Goal: Transaction & Acquisition: Purchase product/service

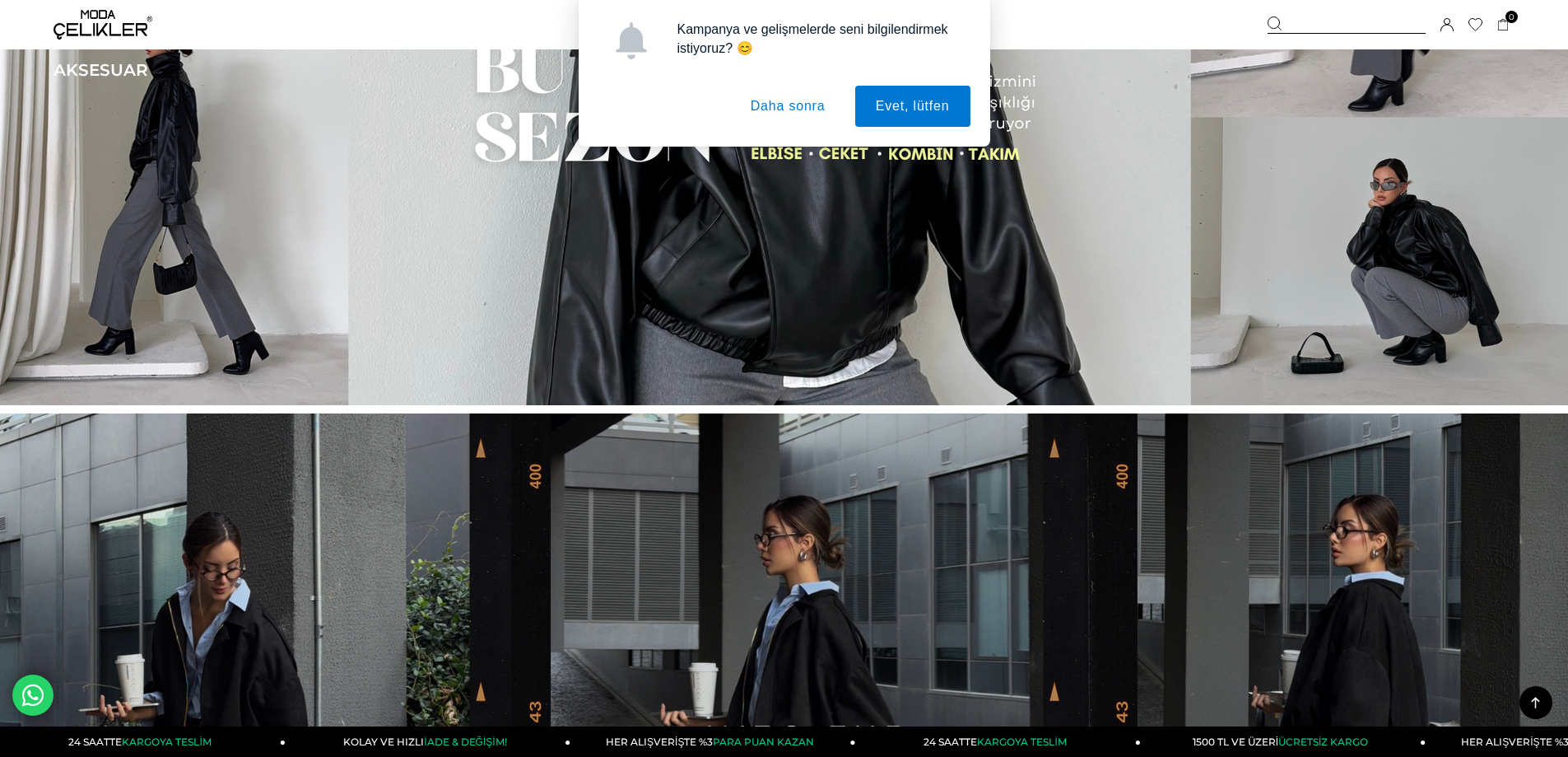
click at [803, 110] on button "Daha sonra" at bounding box center [788, 106] width 116 height 41
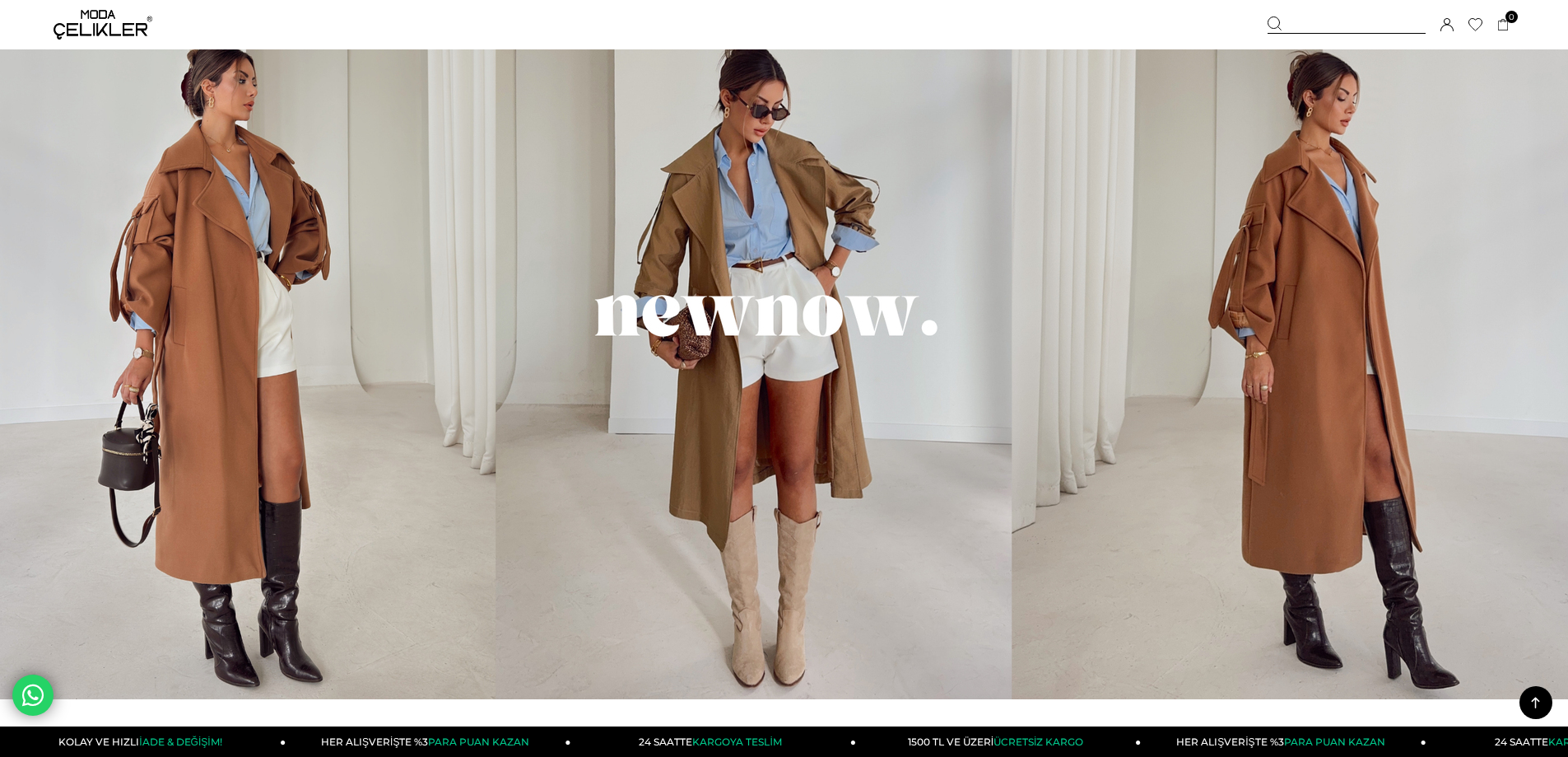
scroll to position [1648, 0]
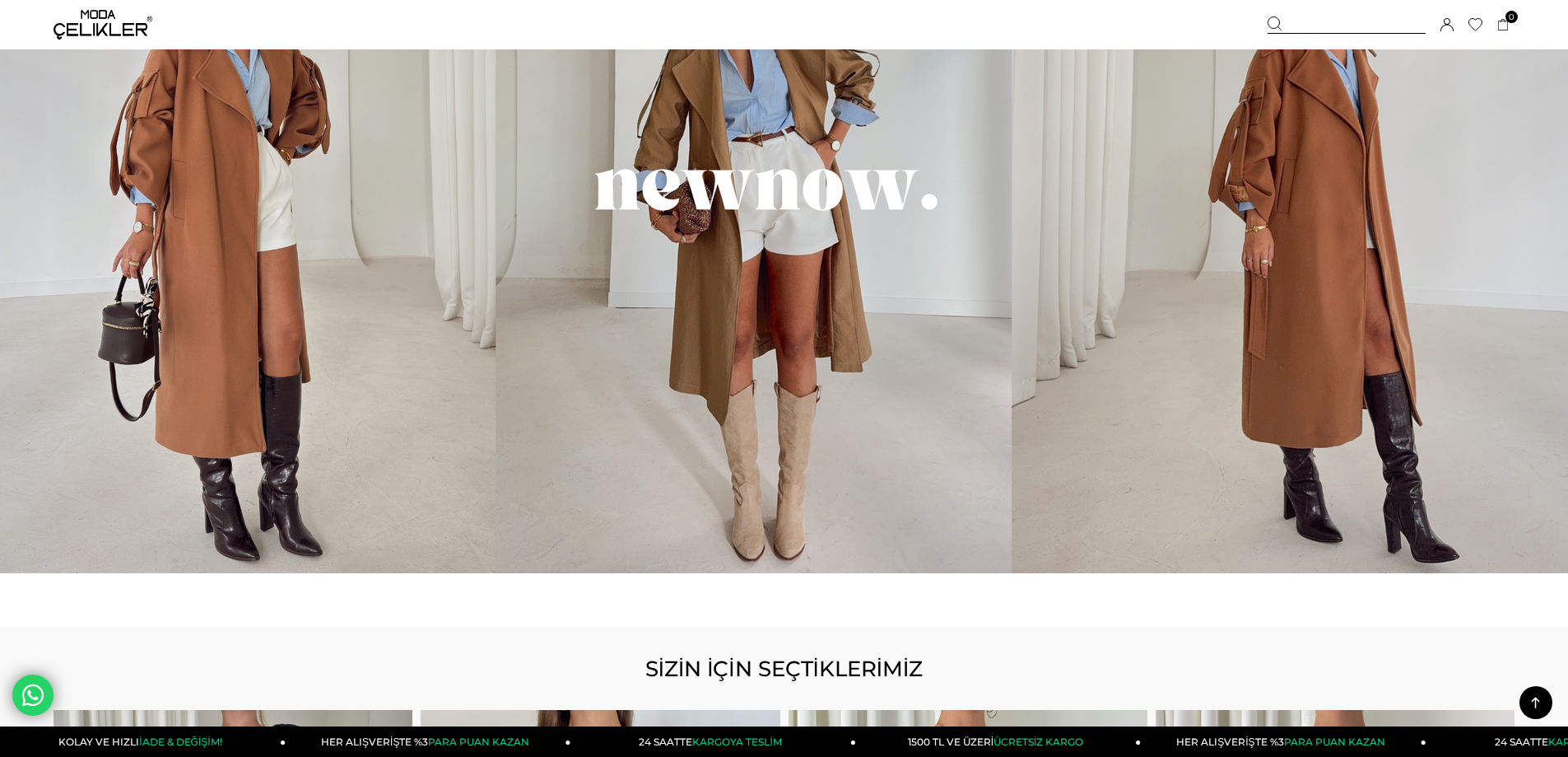
click at [784, 387] on img at bounding box center [784, 206] width 1568 height 734
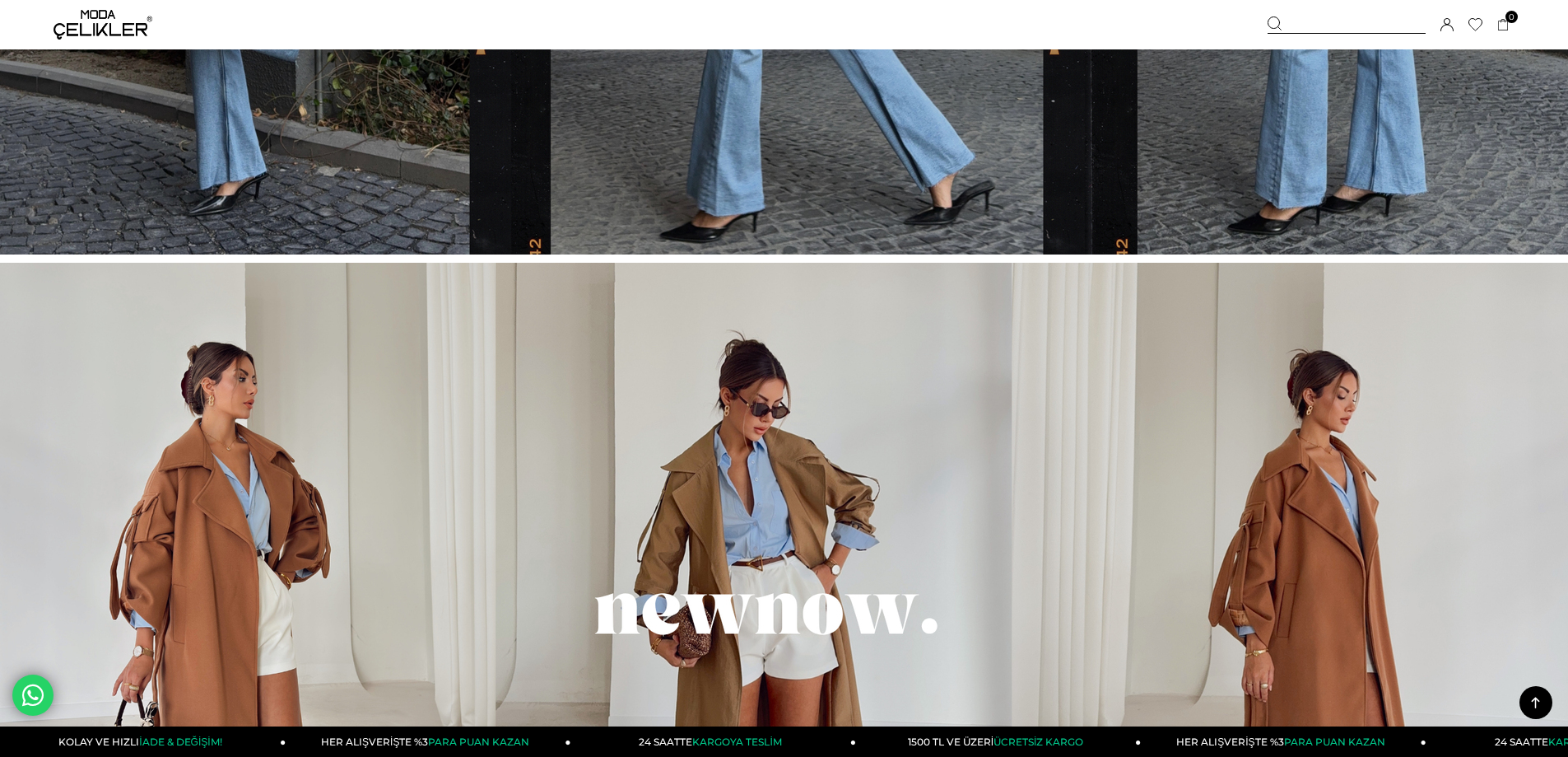
scroll to position [989, 0]
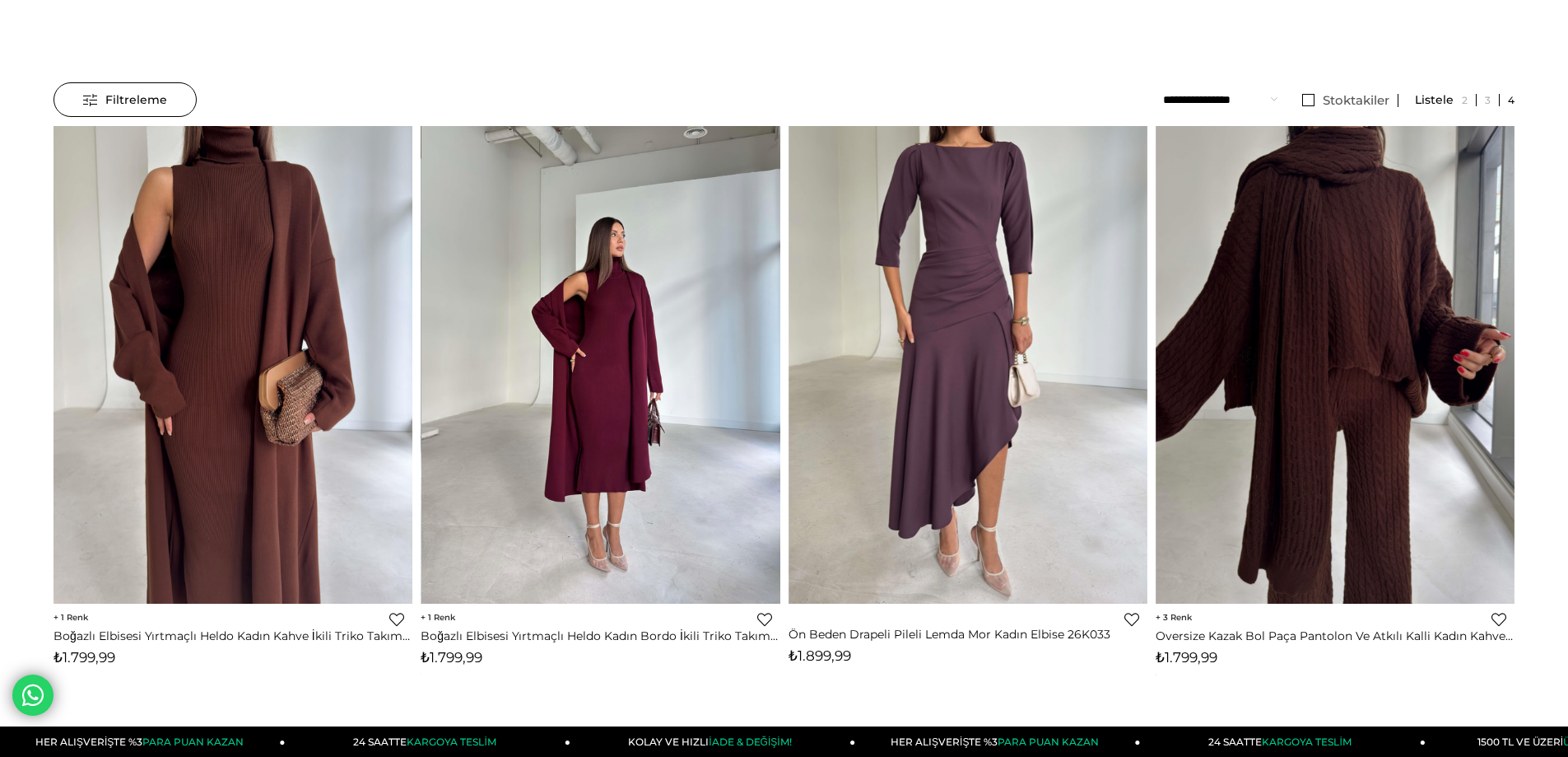
scroll to position [165, 0]
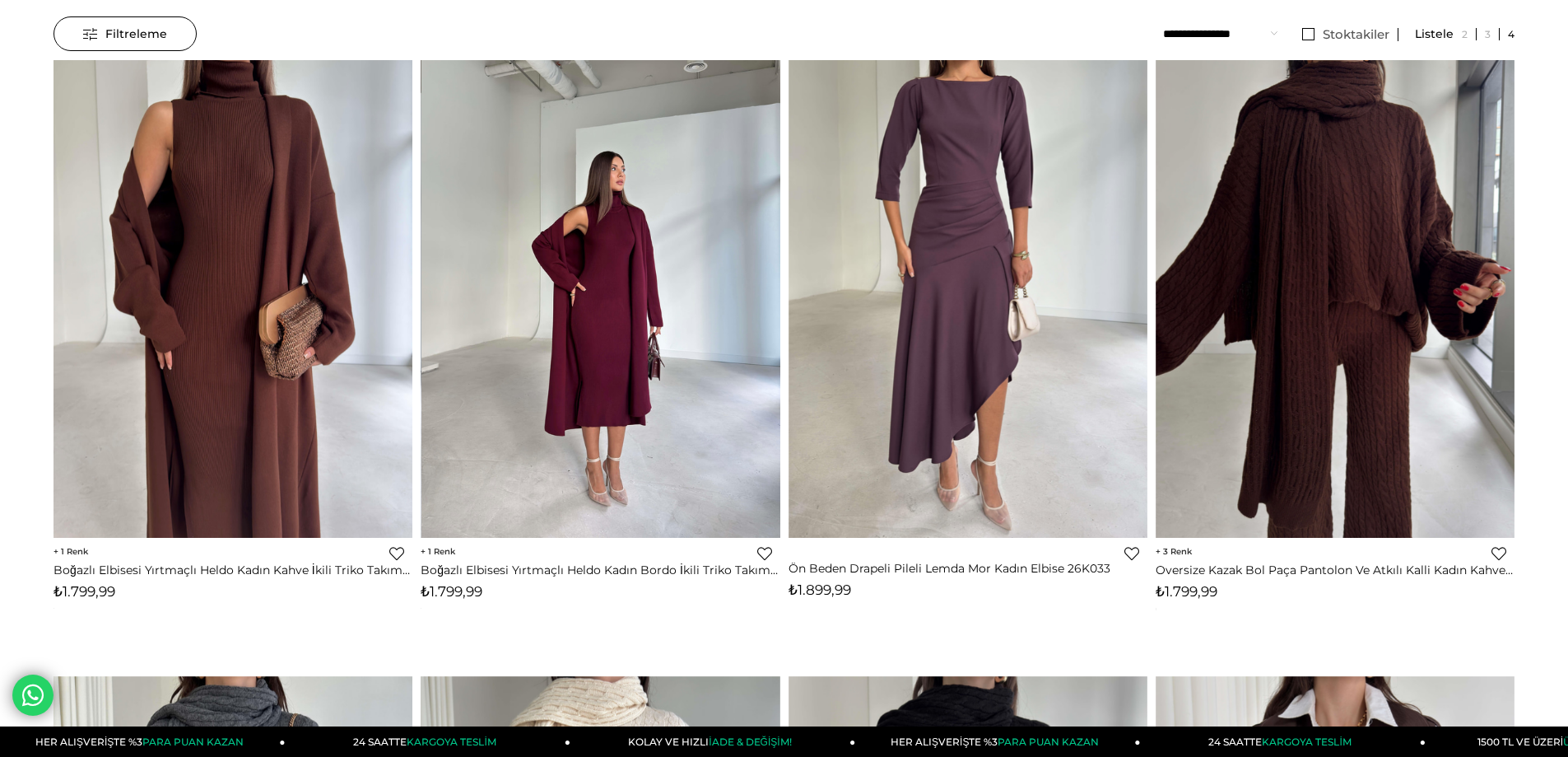
click at [631, 370] on img at bounding box center [601, 297] width 359 height 478
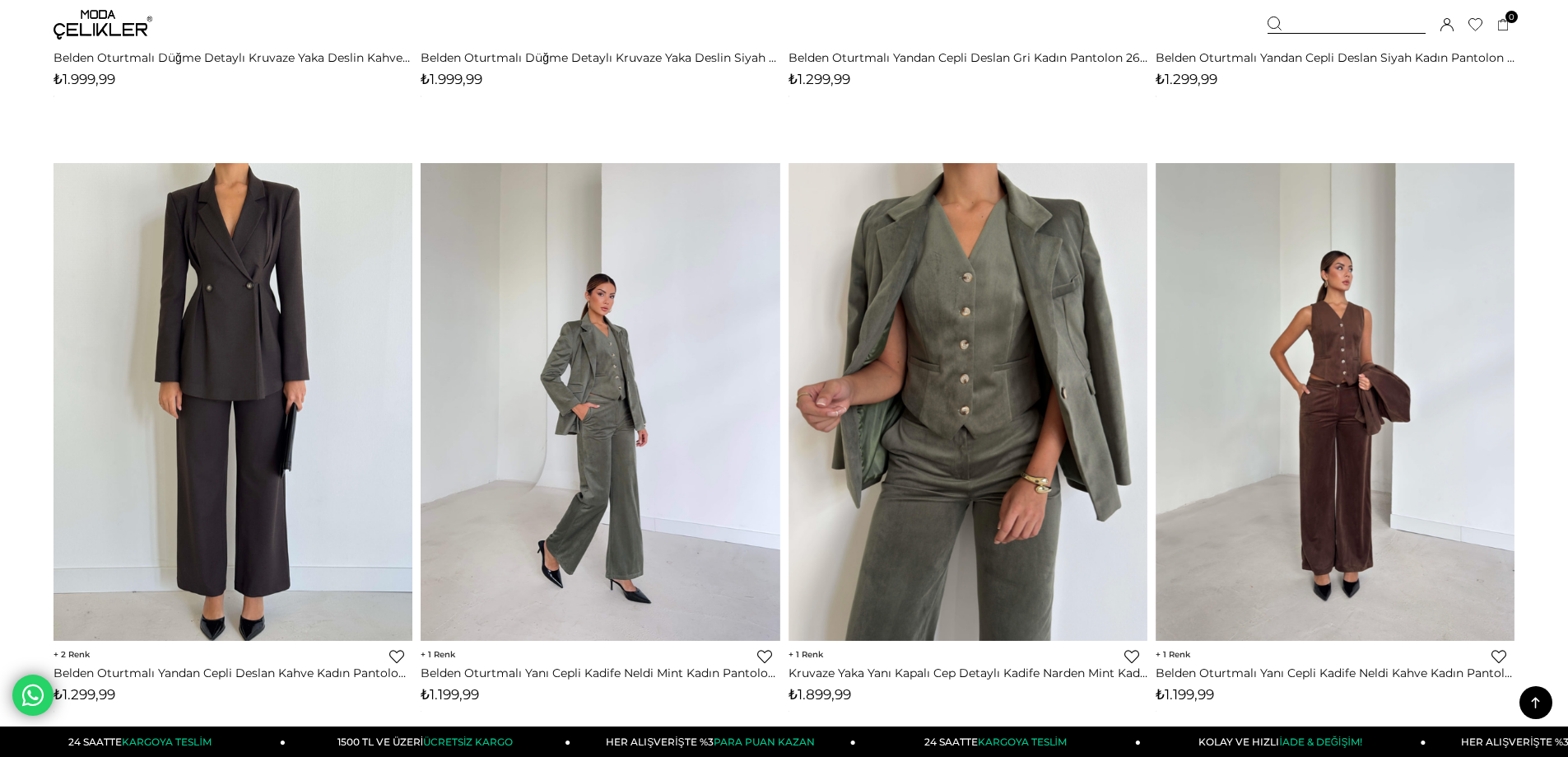
scroll to position [12002, 0]
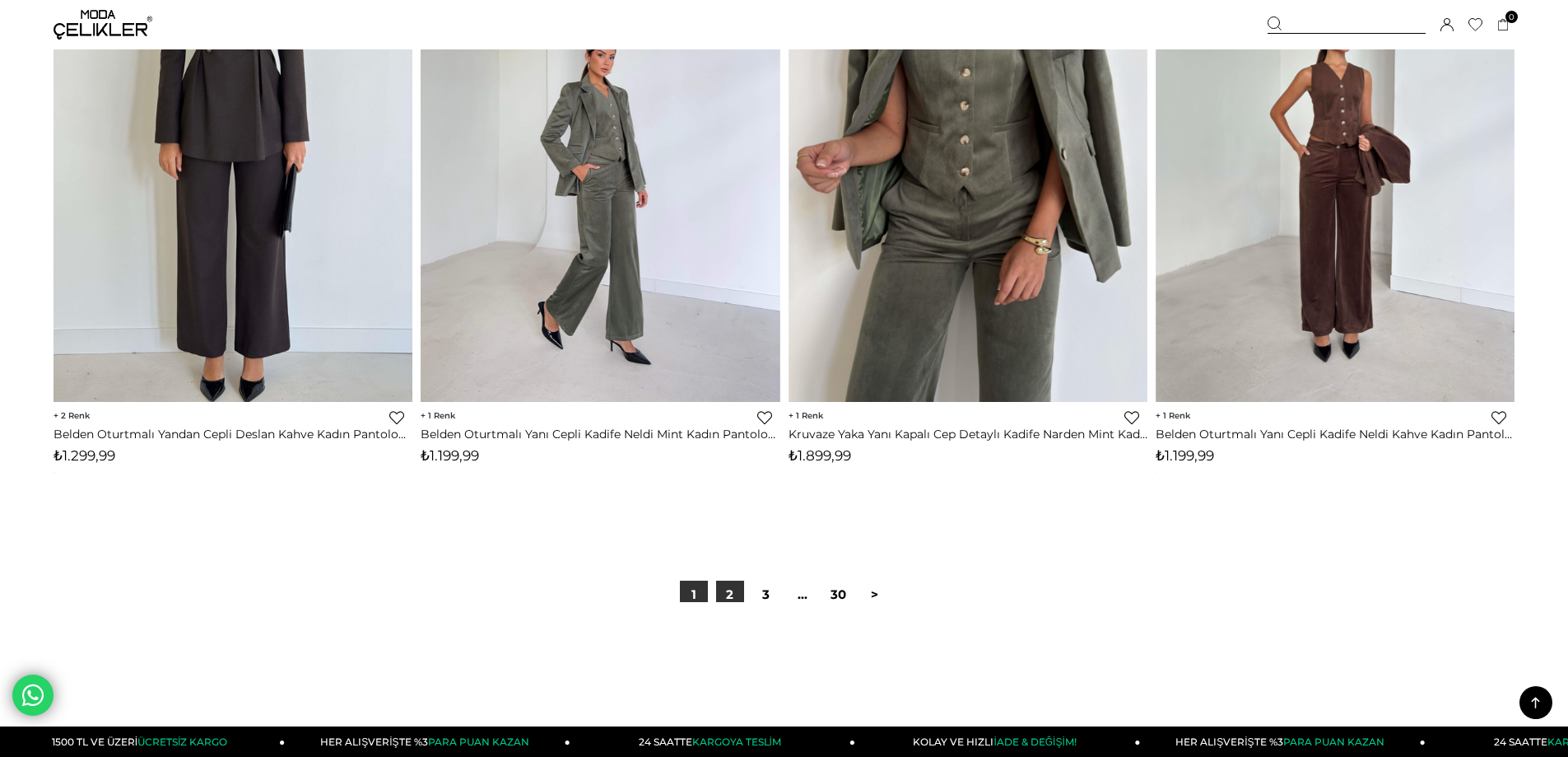
click at [735, 591] on link "2" at bounding box center [730, 594] width 28 height 28
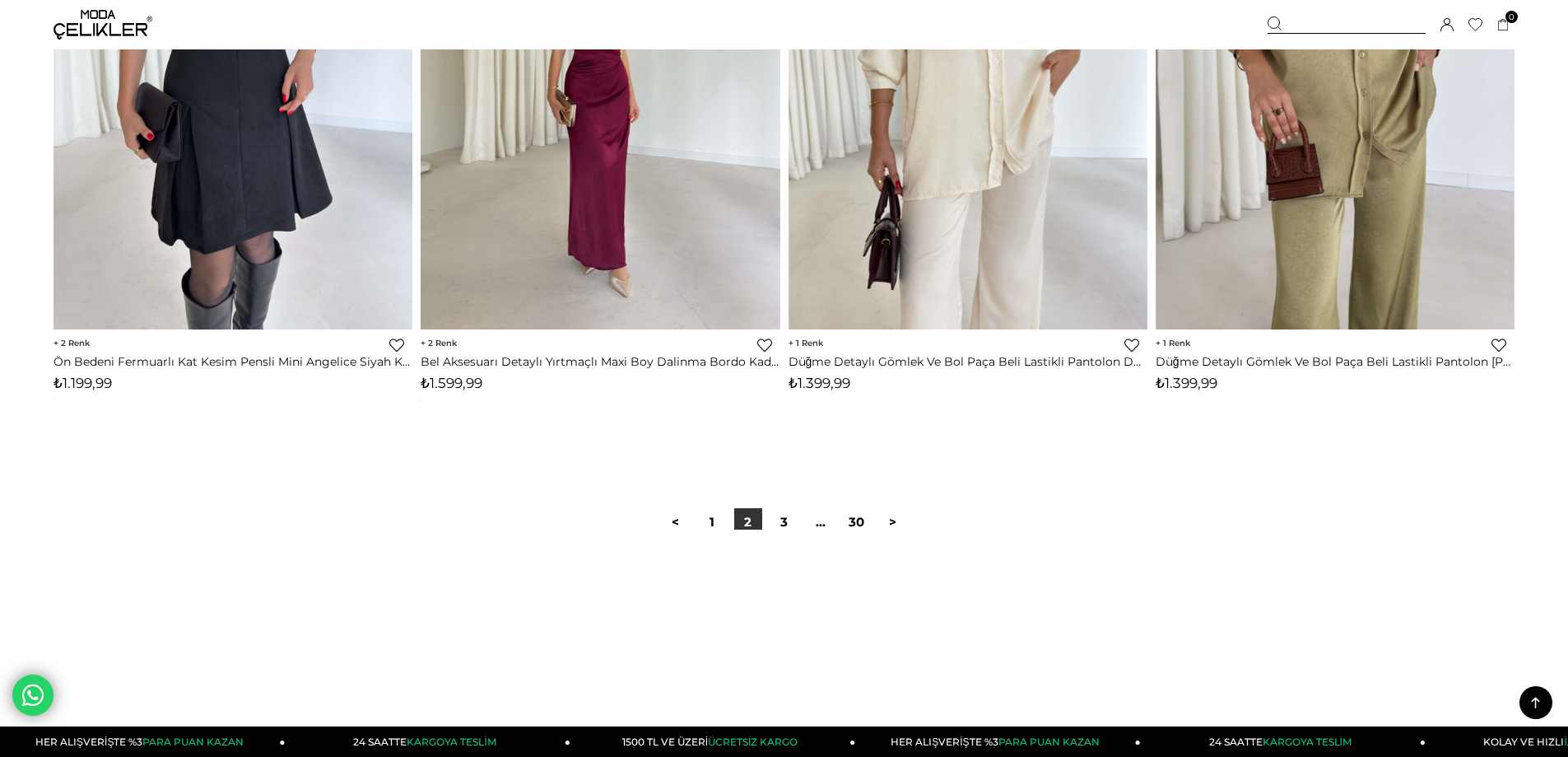
scroll to position [12106, 0]
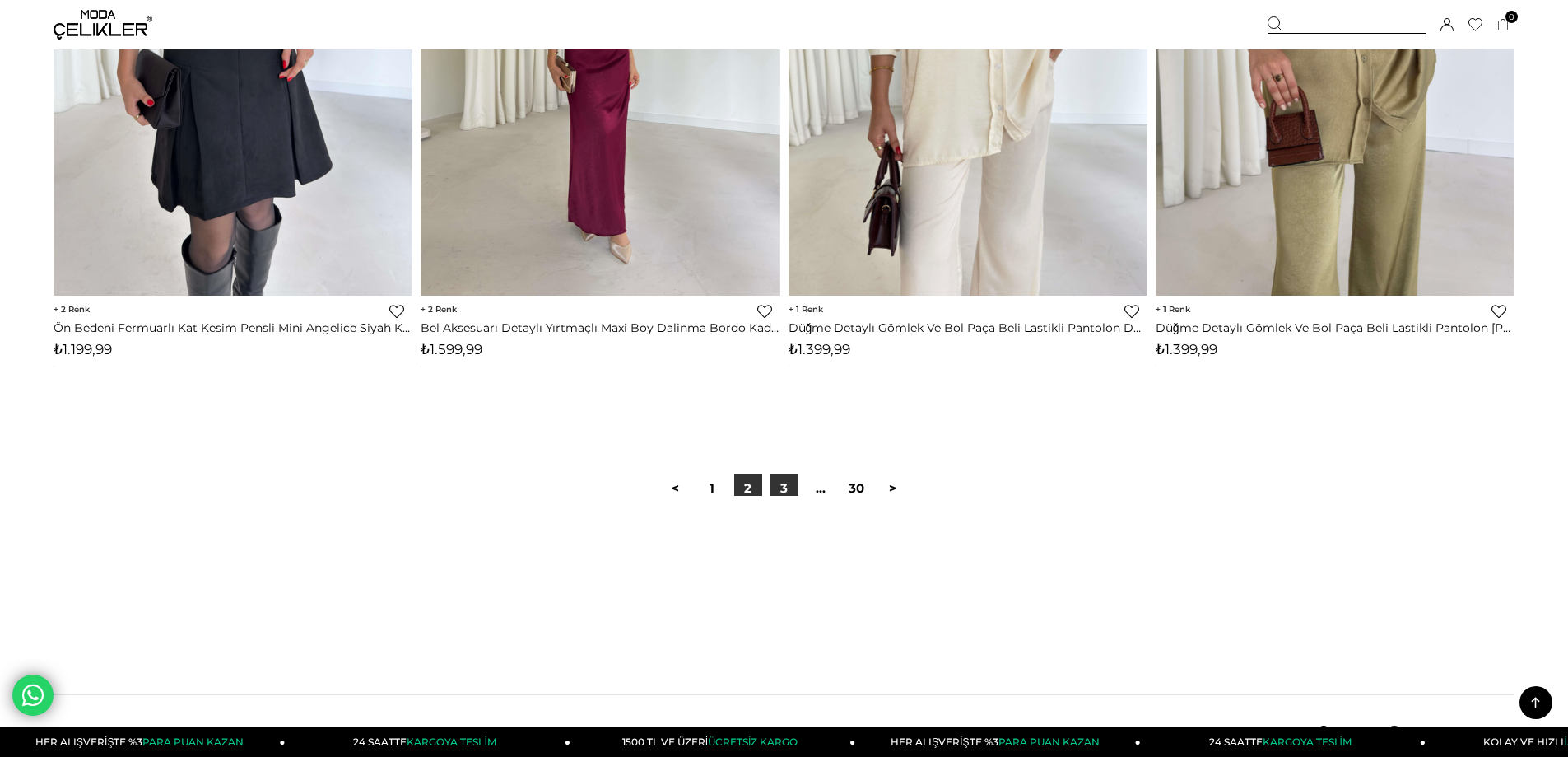
click at [790, 493] on link "3" at bounding box center [784, 488] width 28 height 28
